Goal: Navigation & Orientation: Find specific page/section

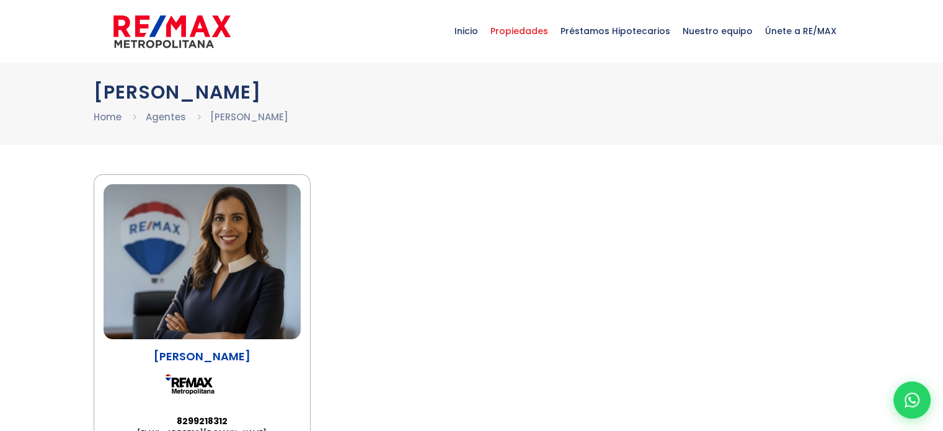
click at [553, 34] on span "Propiedades" at bounding box center [519, 30] width 70 height 37
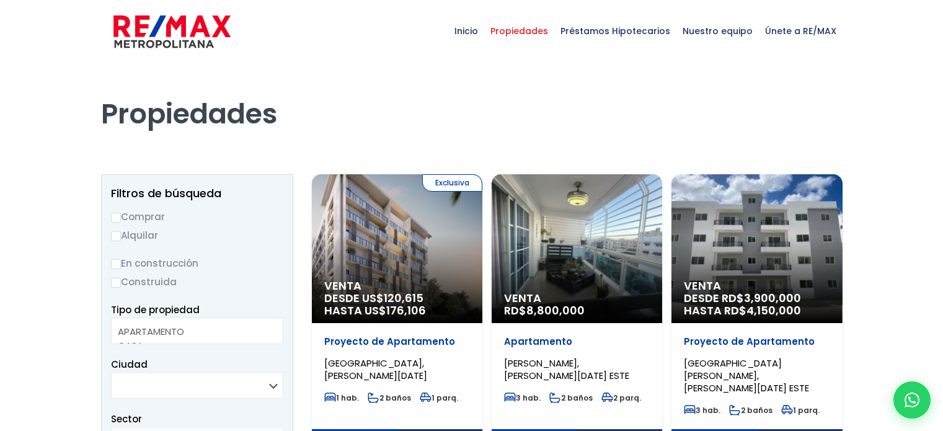
select select
click at [942, 61] on div "Inicio Propiedades Préstamos Hipotecarios Calculadora de préstamos Nuestro equi…" at bounding box center [471, 31] width 943 height 63
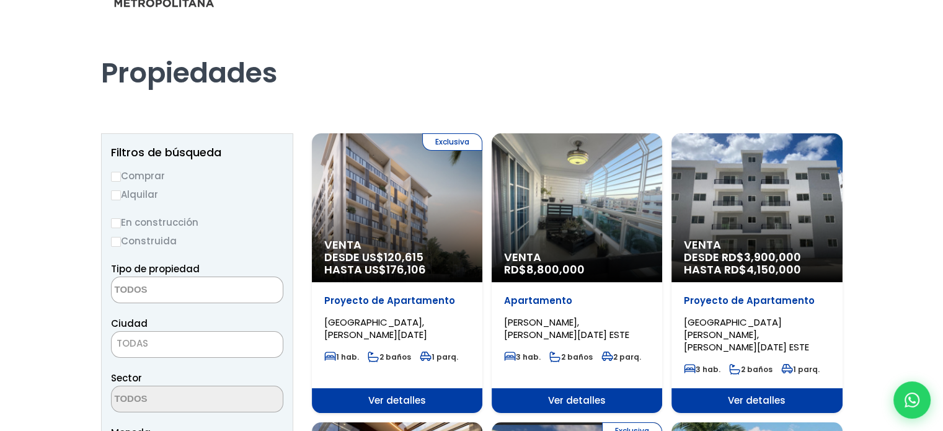
scroll to position [9, 0]
